Goal: Task Accomplishment & Management: Use online tool/utility

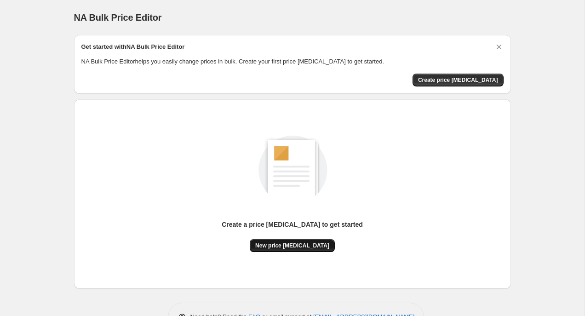
click at [303, 243] on span "New price [MEDICAL_DATA]" at bounding box center [292, 245] width 74 height 7
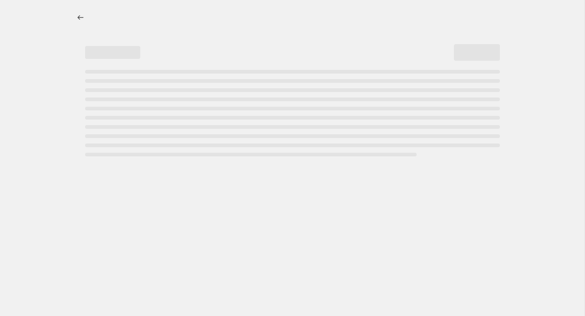
select select "percentage"
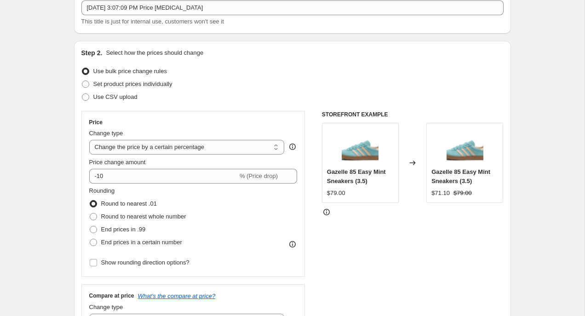
scroll to position [59, 0]
click at [173, 146] on select "Change the price to a certain amount Change the price by a certain amount Chang…" at bounding box center [186, 146] width 195 height 15
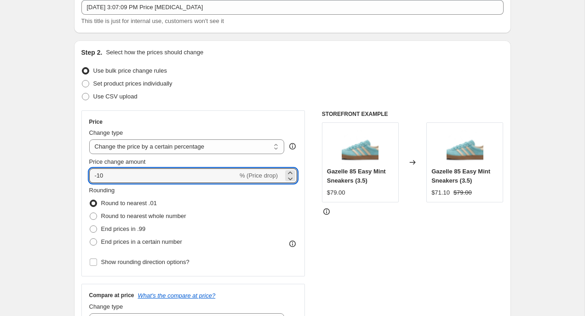
drag, startPoint x: 175, startPoint y: 179, endPoint x: 85, endPoint y: 171, distance: 89.5
click at [85, 171] on div "Price Change type Change the price to a certain amount Change the price by a ce…" at bounding box center [193, 193] width 224 height 166
type input "125"
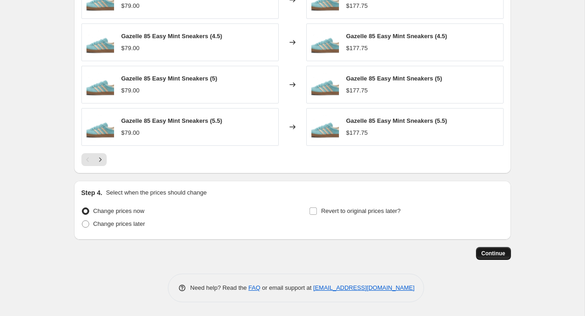
scroll to position [599, 0]
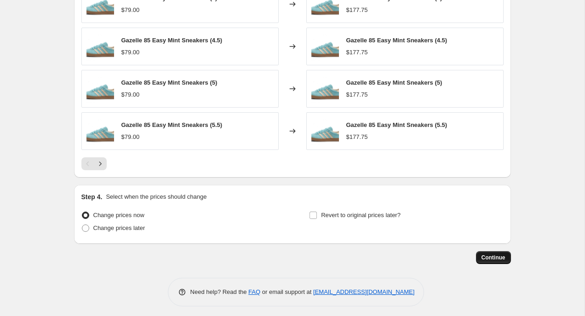
click at [489, 254] on span "Continue" at bounding box center [493, 257] width 24 height 7
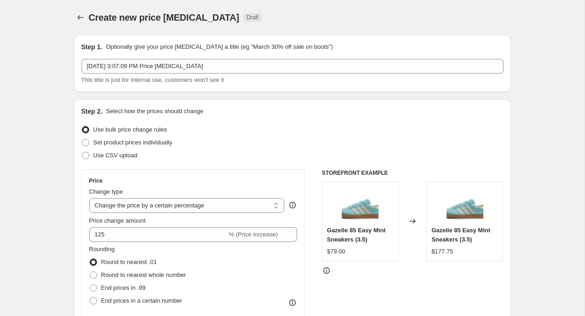
scroll to position [601, 0]
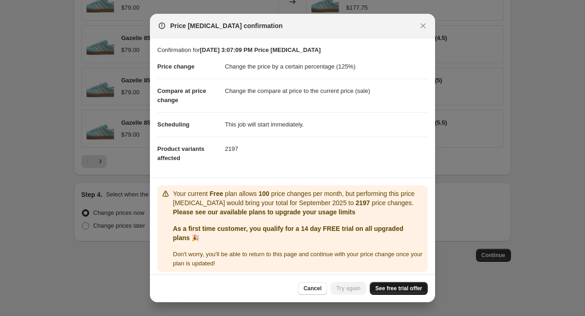
click at [404, 285] on span "See free trial offer" at bounding box center [398, 287] width 47 height 7
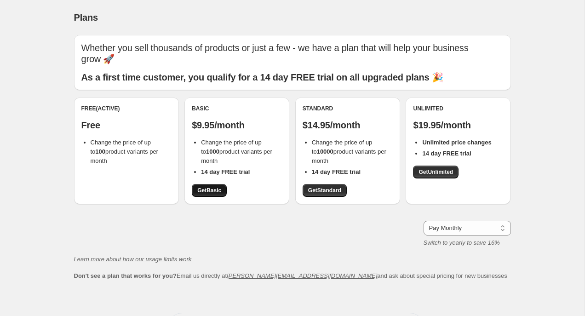
click at [218, 187] on span "Get Basic" at bounding box center [209, 190] width 24 height 7
